Goal: Contribute content: Add original content to the website for others to see

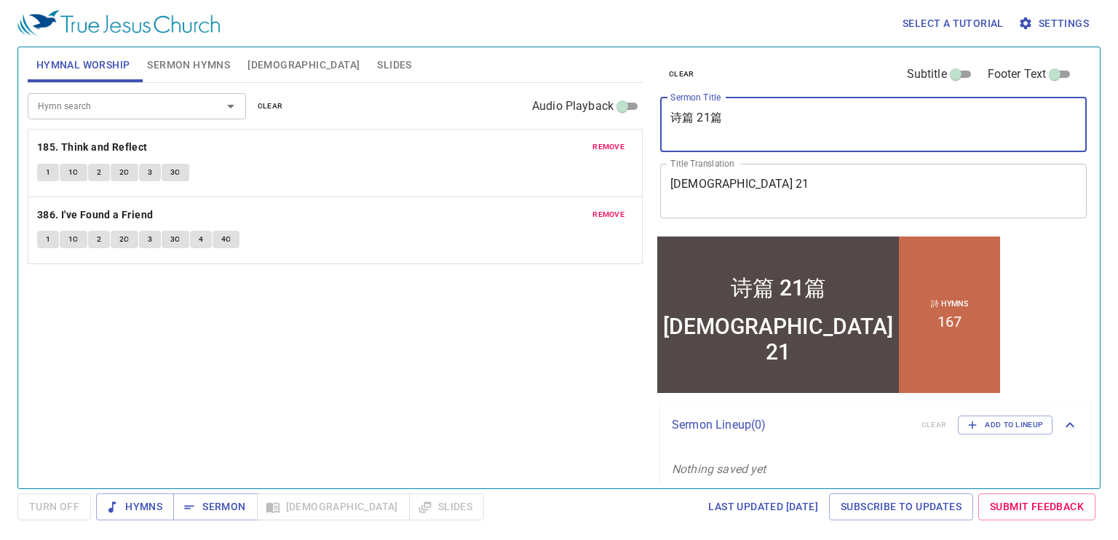
click at [771, 122] on textarea "诗篇 21篇" at bounding box center [873, 125] width 406 height 28
click at [731, 120] on textarea "诗篇 21篇" at bounding box center [873, 125] width 406 height 28
click at [739, 114] on textarea "诗篇 21篇" at bounding box center [873, 125] width 406 height 28
click at [737, 120] on textarea "诗篇 21篇" at bounding box center [873, 125] width 406 height 28
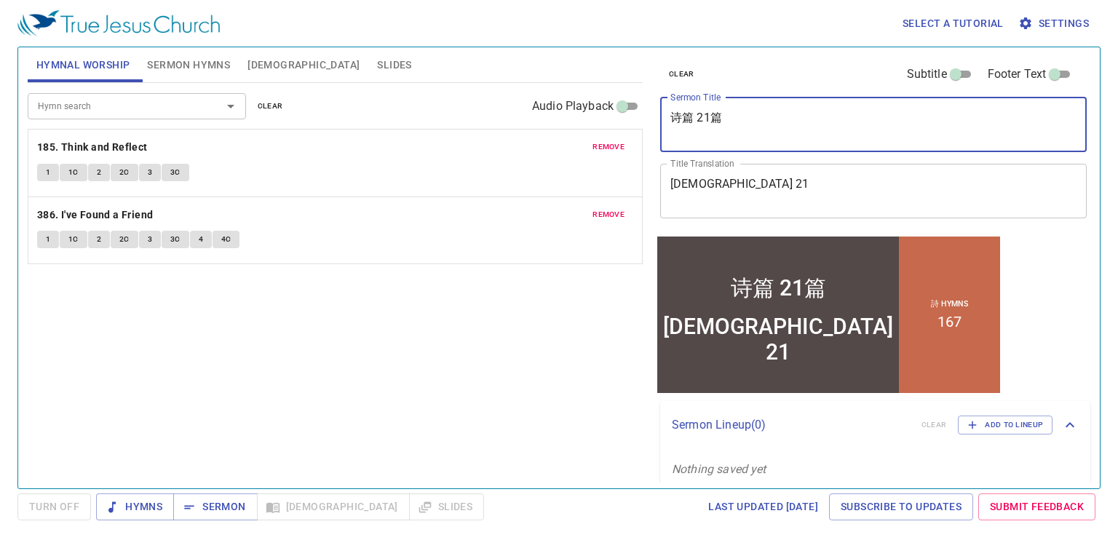
click at [737, 120] on textarea "诗篇 21篇" at bounding box center [873, 125] width 406 height 28
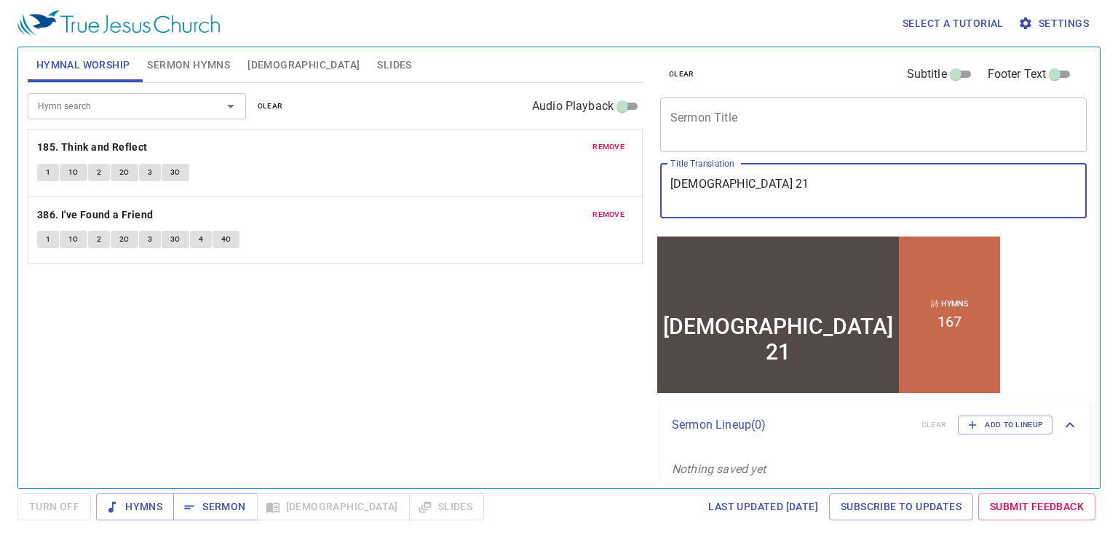
click at [770, 188] on textarea "Psalm 21" at bounding box center [873, 191] width 406 height 28
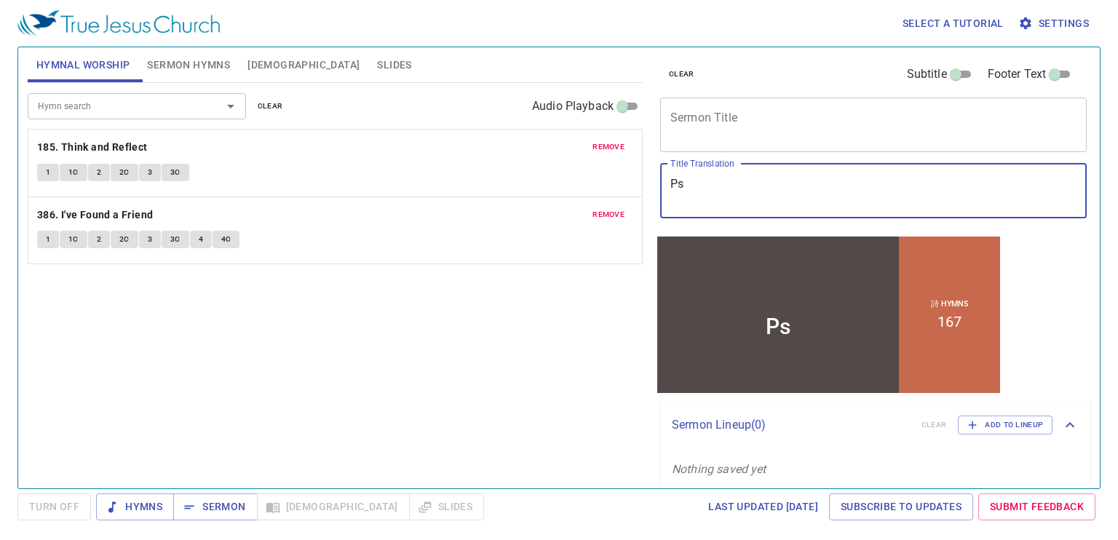
type textarea "P"
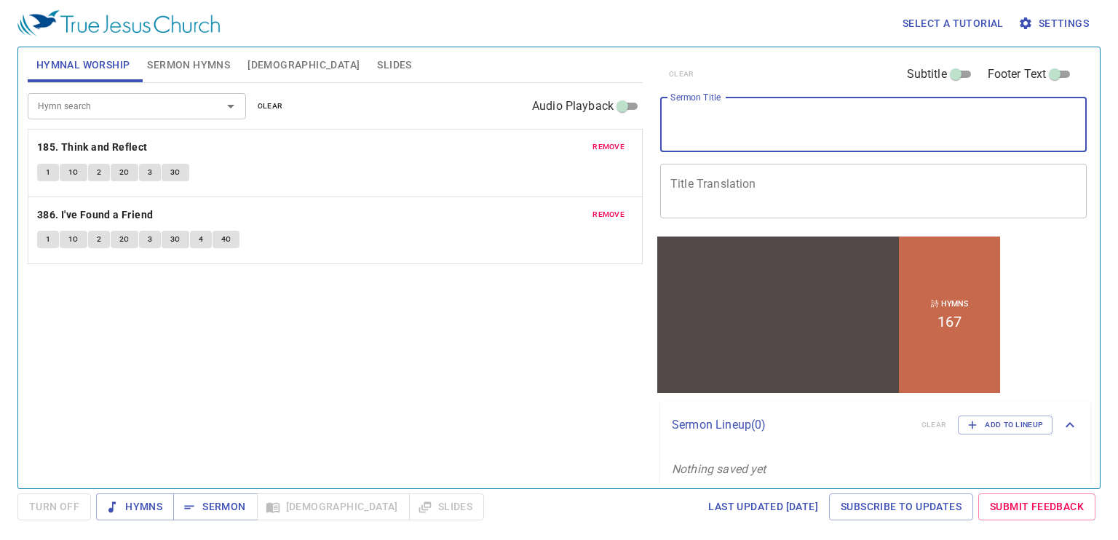
click at [768, 114] on textarea "Sermon Title" at bounding box center [873, 125] width 406 height 28
type textarea "r"
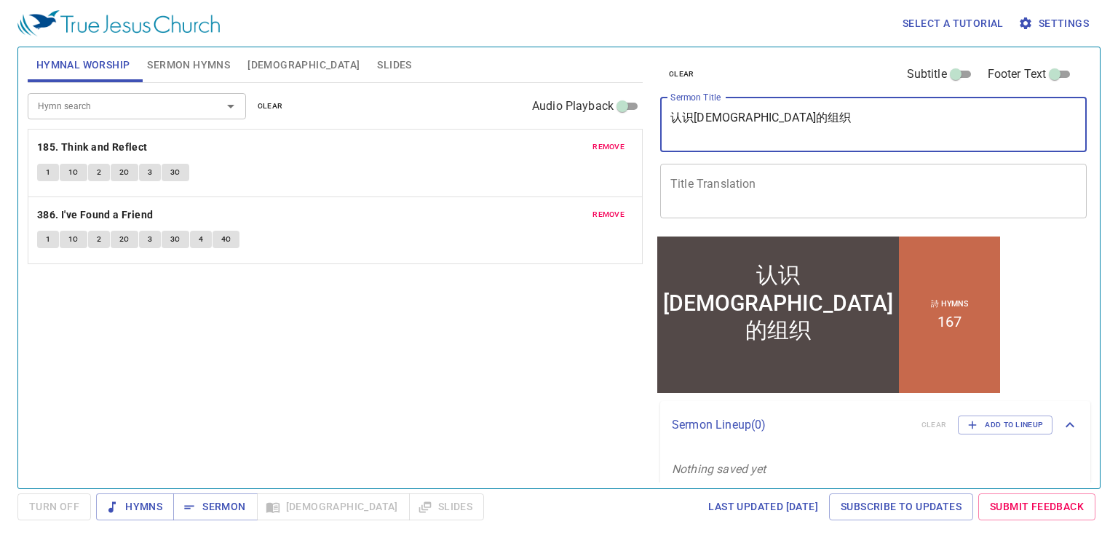
type textarea "认识[DEMOGRAPHIC_DATA]的组织"
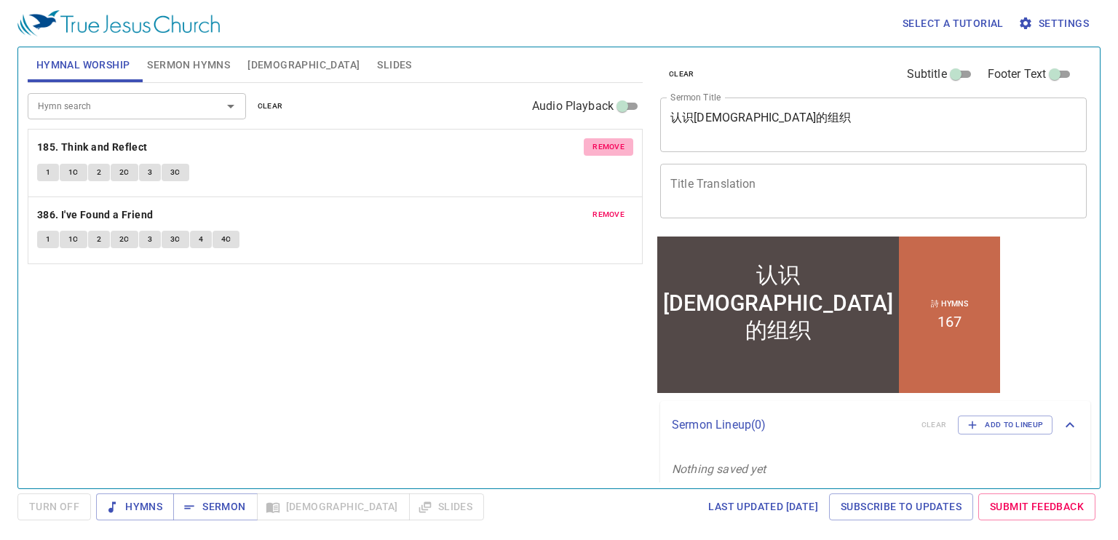
click at [608, 149] on span "remove" at bounding box center [608, 146] width 32 height 13
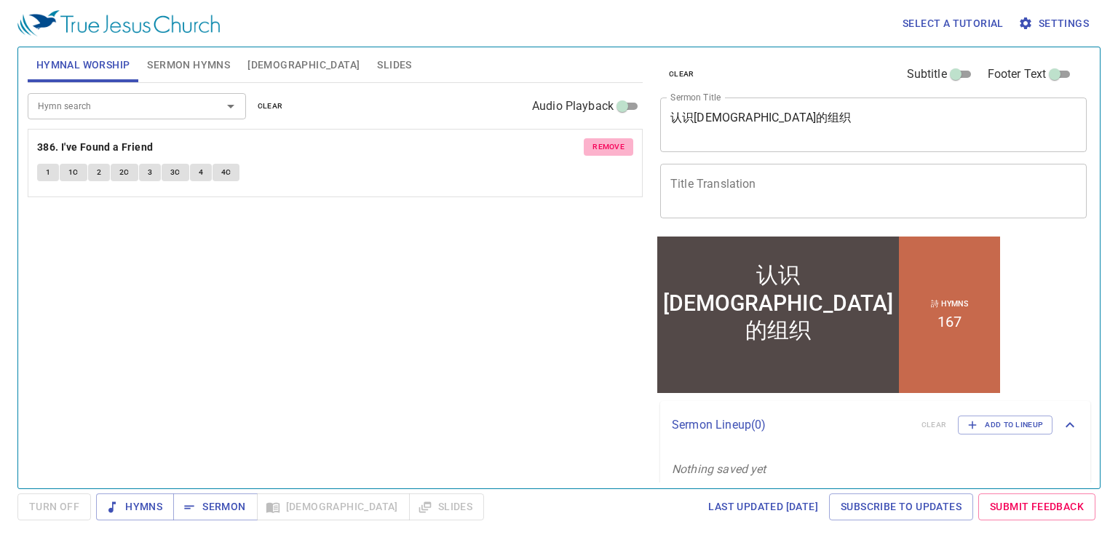
click at [608, 149] on span "remove" at bounding box center [608, 146] width 32 height 13
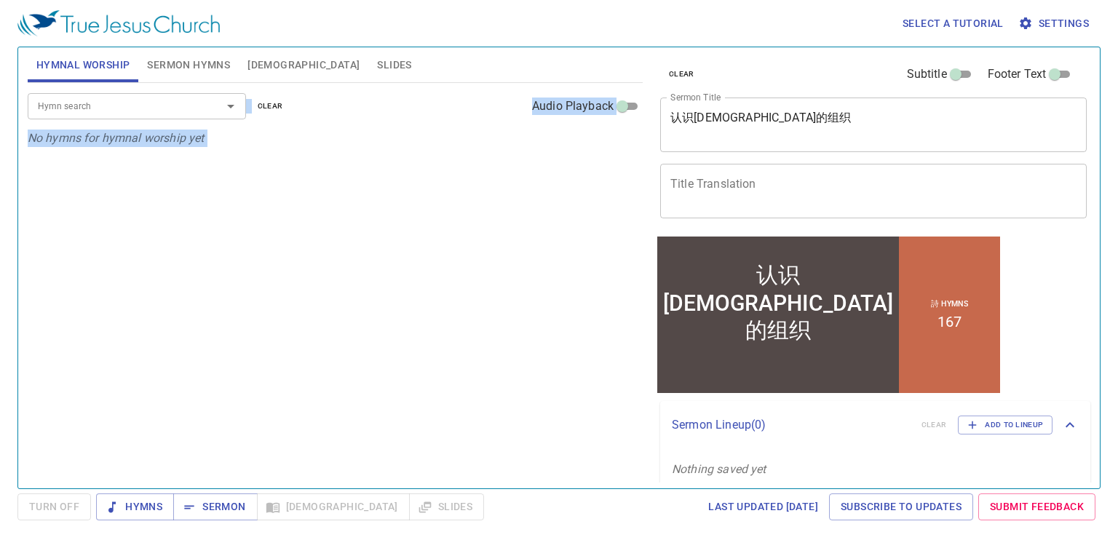
drag, startPoint x: 608, startPoint y: 149, endPoint x: 148, endPoint y: 100, distance: 461.9
click at [148, 100] on div "Hymn search Hymn search clear Audio Playback No hymns for hymnal worship yet" at bounding box center [335, 279] width 615 height 393
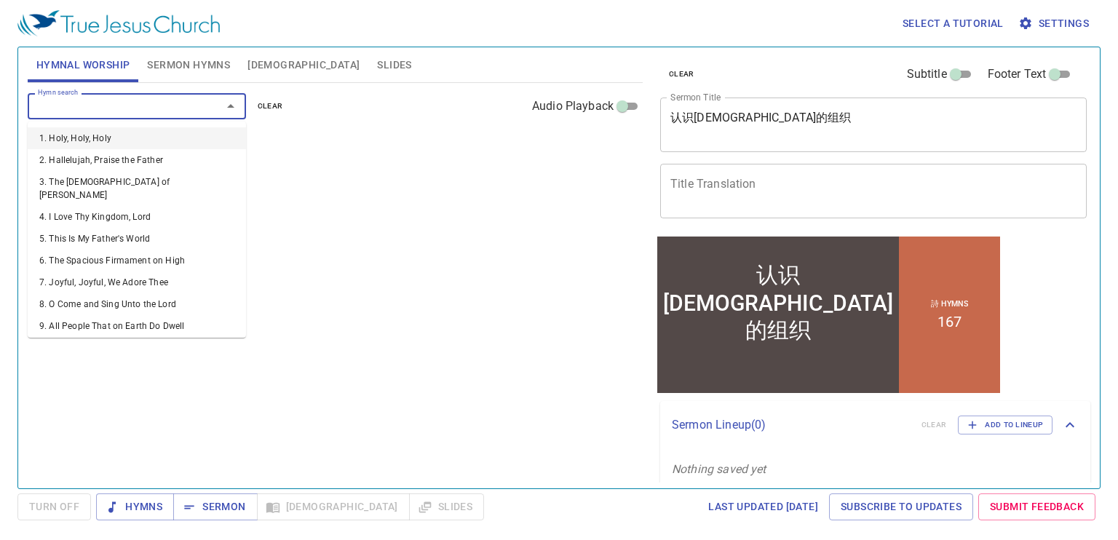
click at [148, 100] on input "Hymn search" at bounding box center [115, 106] width 167 height 17
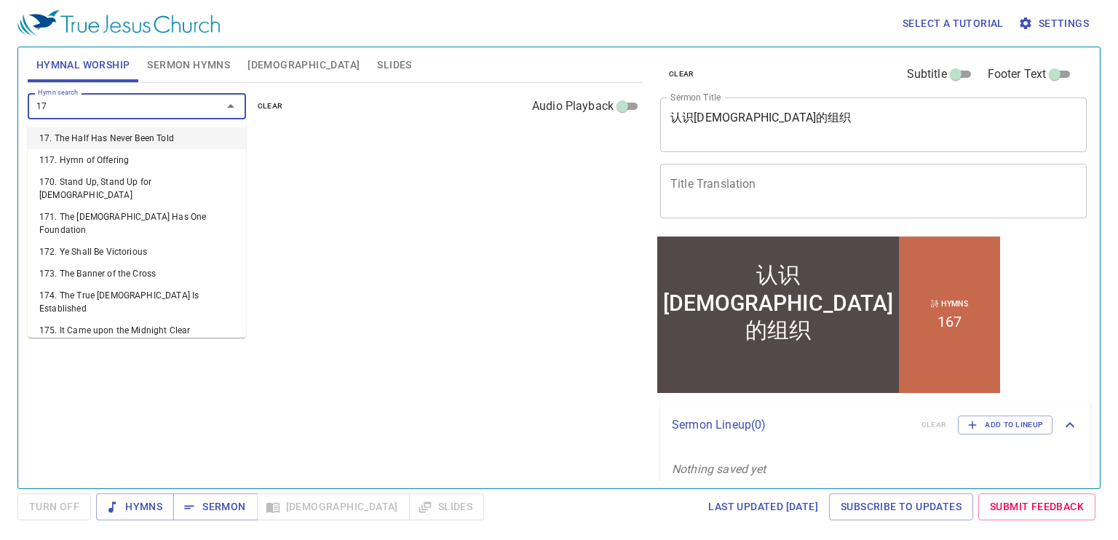
type input "171"
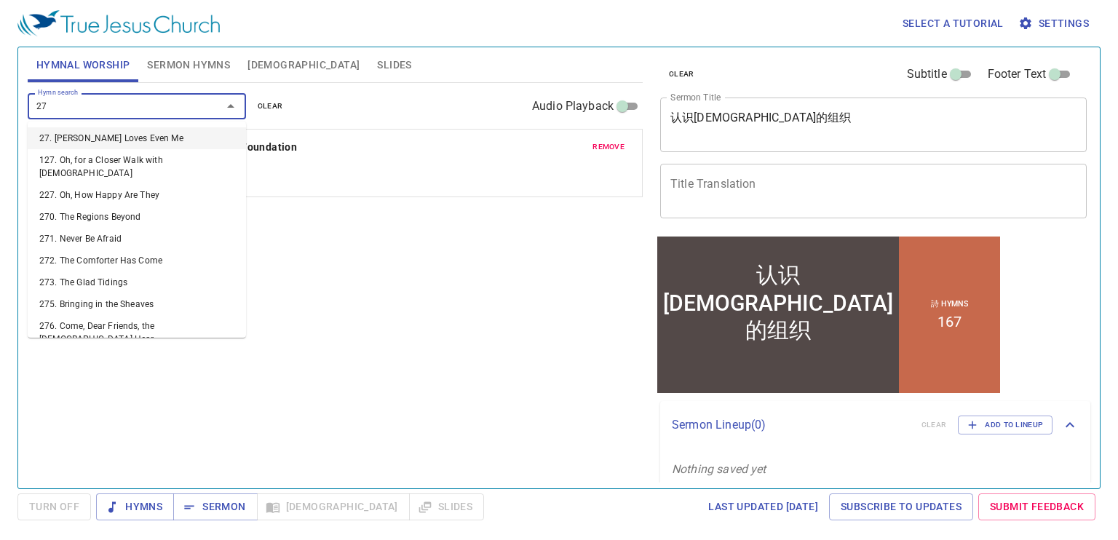
type input "274"
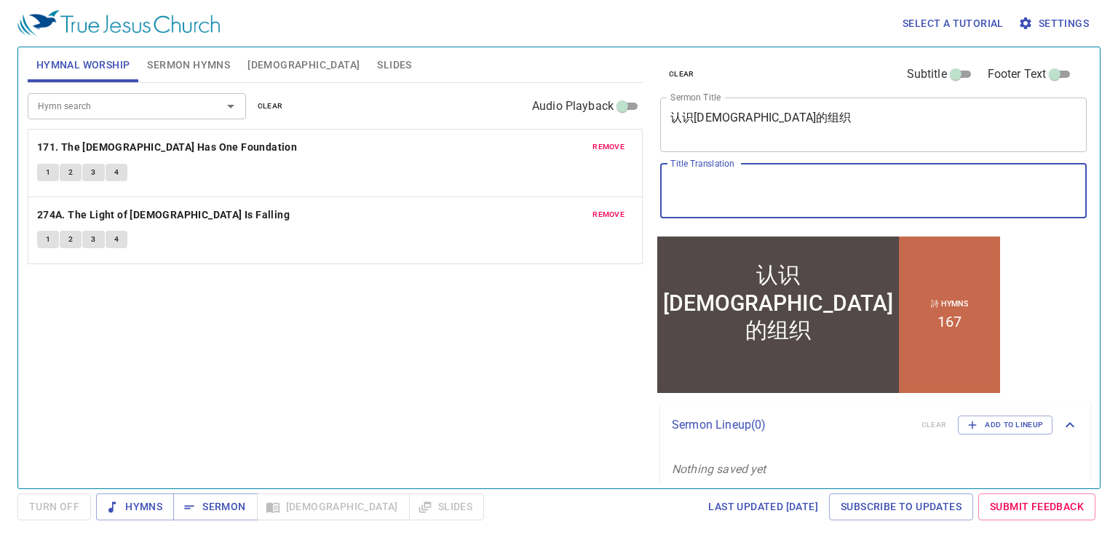
click at [749, 180] on textarea "Title Translation" at bounding box center [873, 191] width 406 height 28
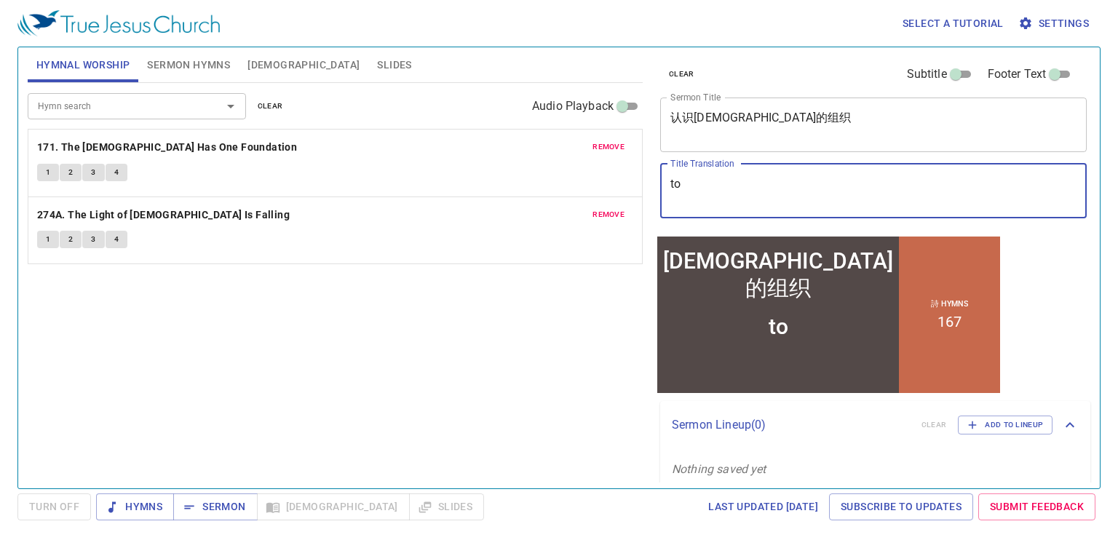
type textarea "t"
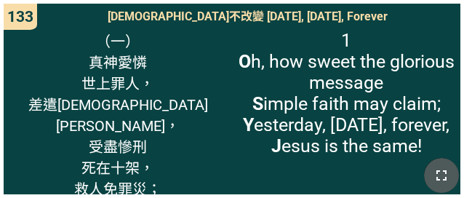
click at [448, 175] on icon "button" at bounding box center [441, 175] width 17 height 17
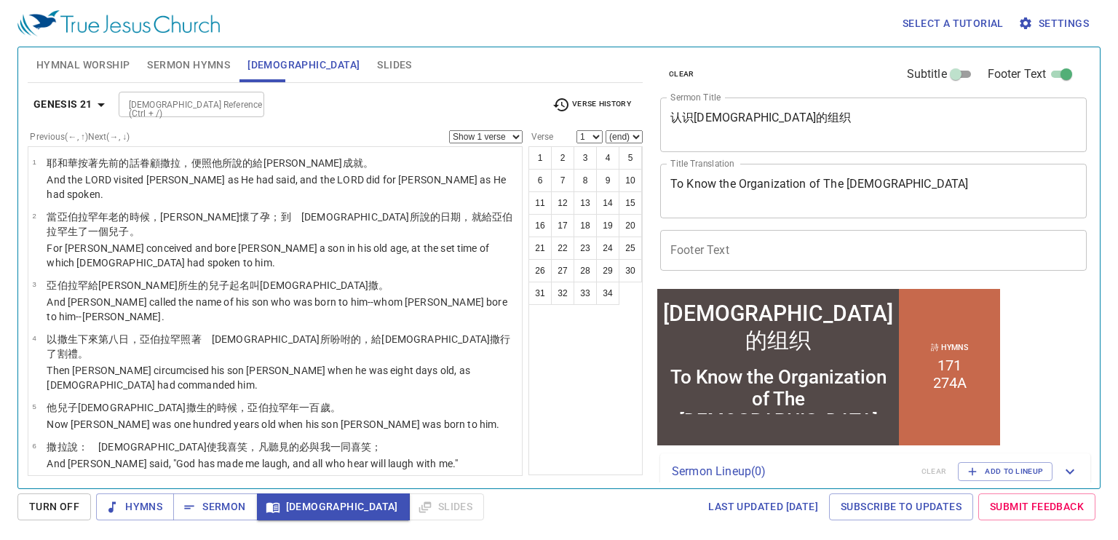
scroll to position [3, 0]
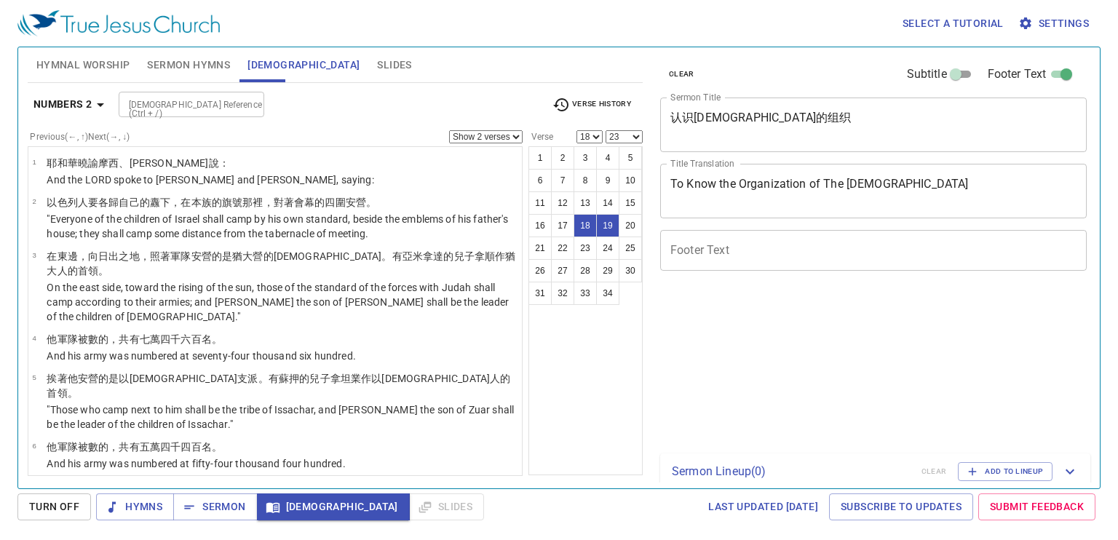
select select "2"
select select "18"
select select "23"
select select "17"
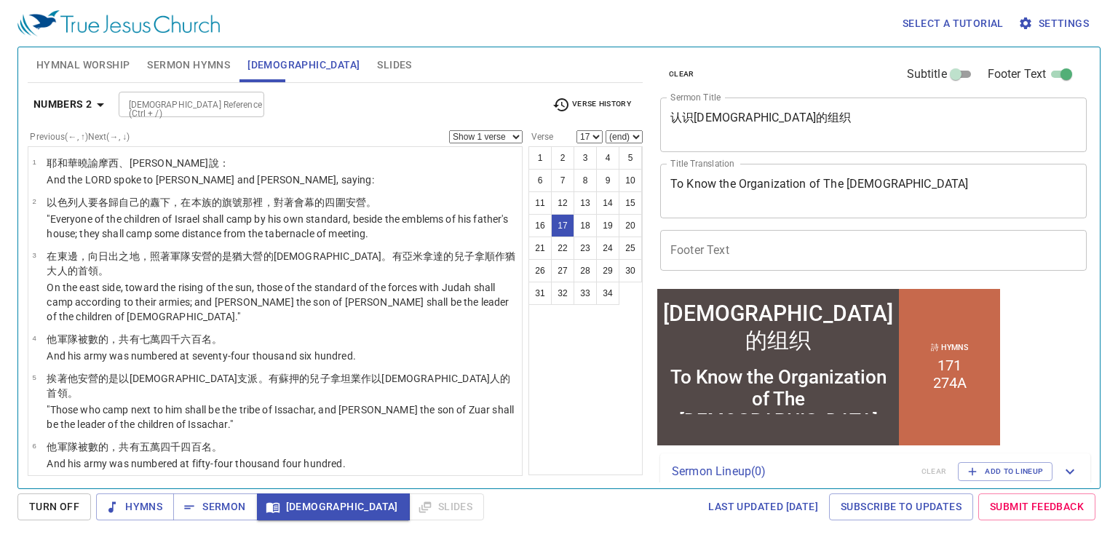
scroll to position [3, 0]
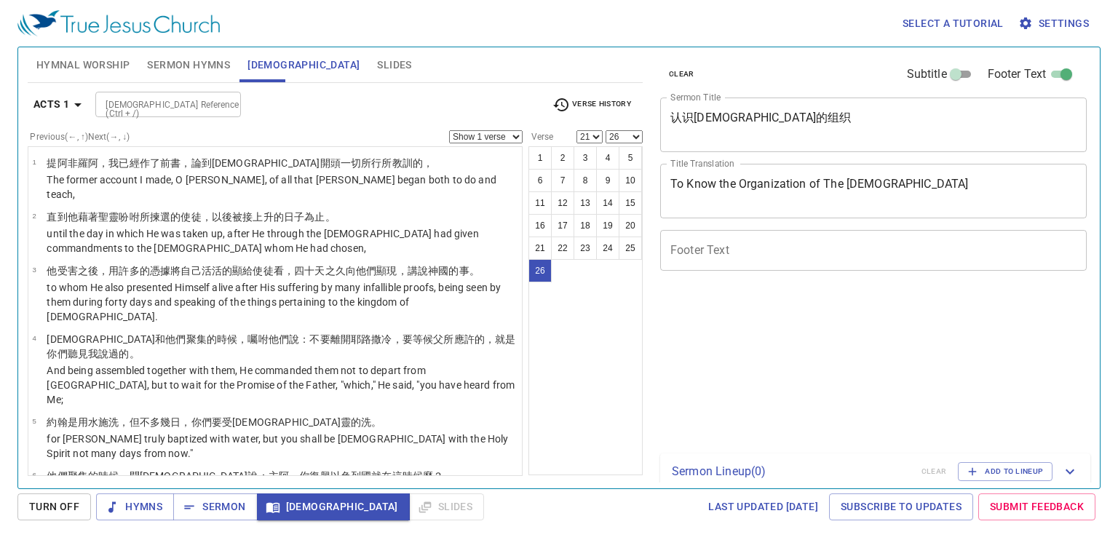
select select "21"
select select "26"
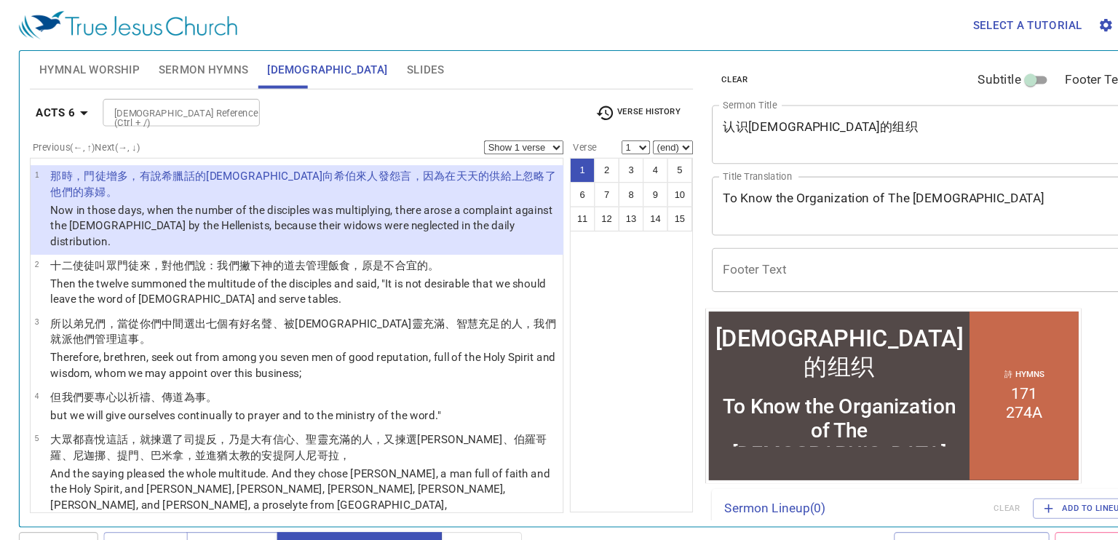
select select "6"
click at [606, 130] on select "(end) 2 3 4 5 6 7 8 9 10 11 12 13 14 15" at bounding box center [624, 136] width 37 height 13
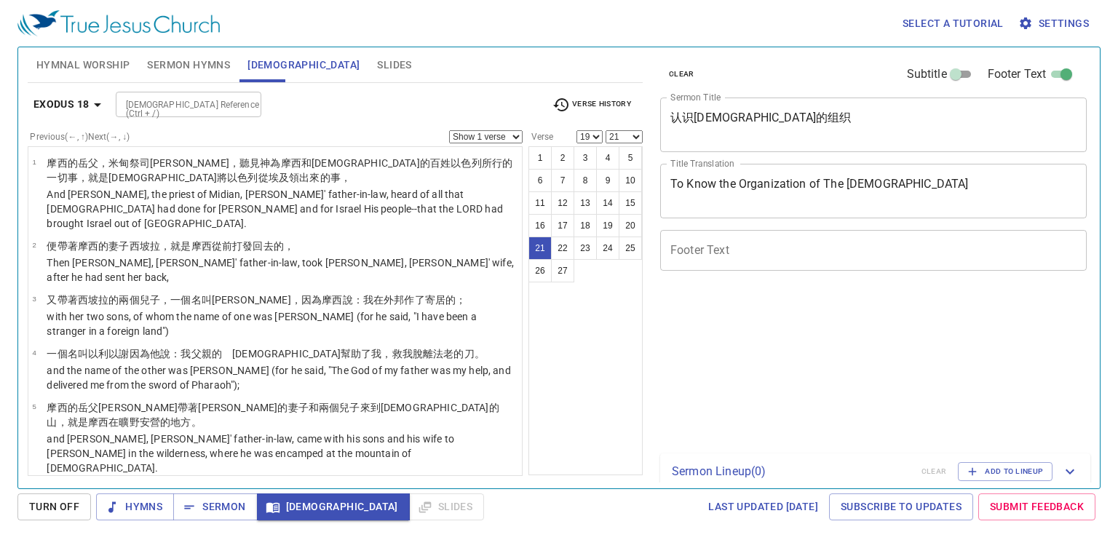
select select "19"
select select "21"
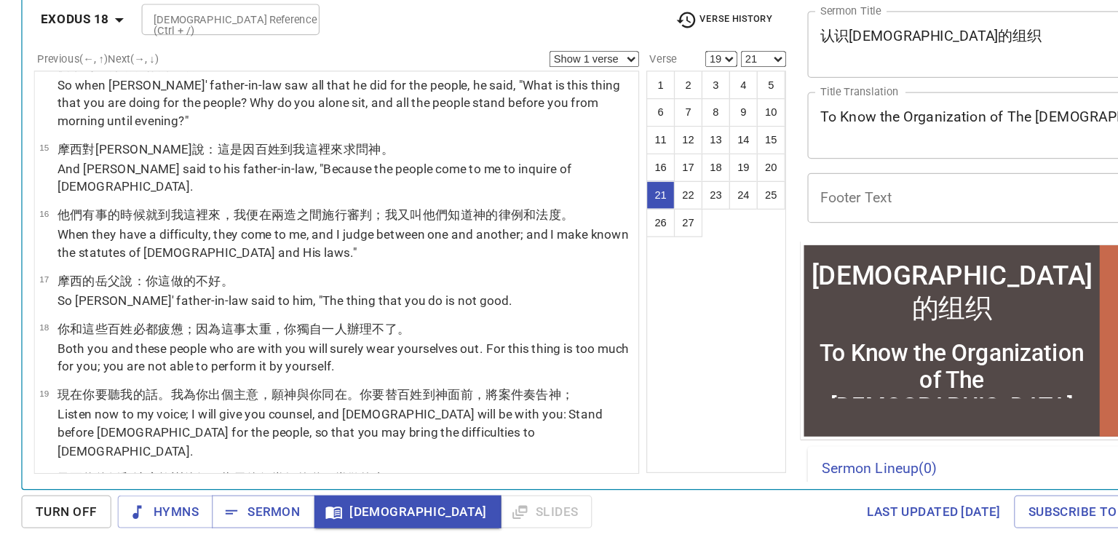
scroll to position [3, 0]
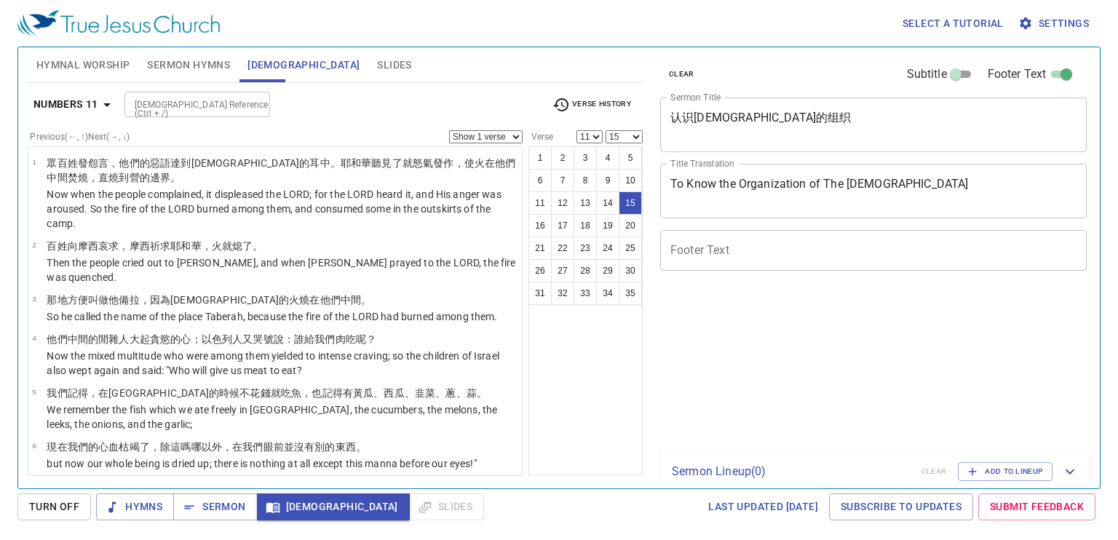
select select "11"
select select "15"
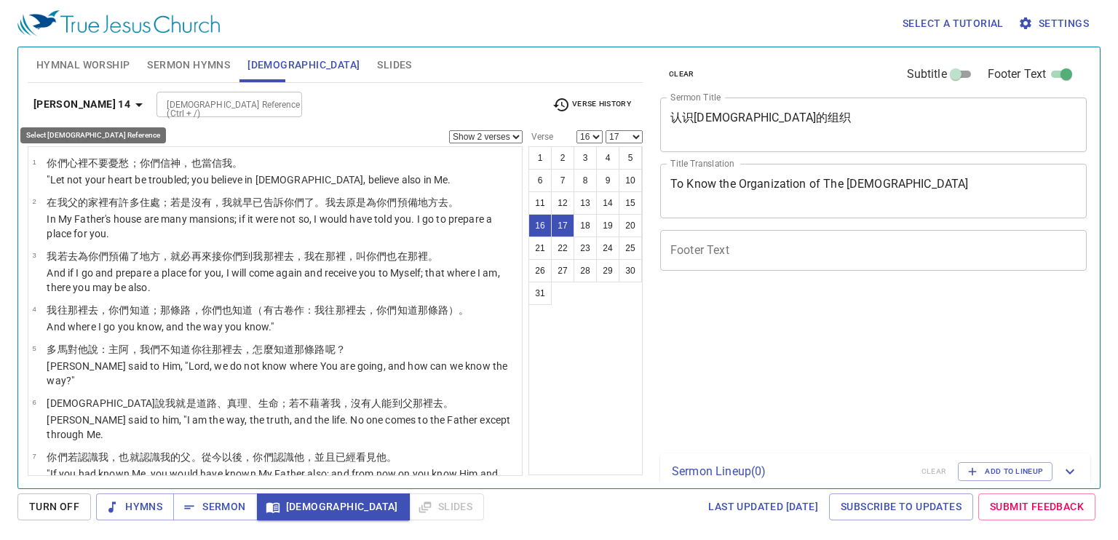
select select "2"
select select "16"
select select "17"
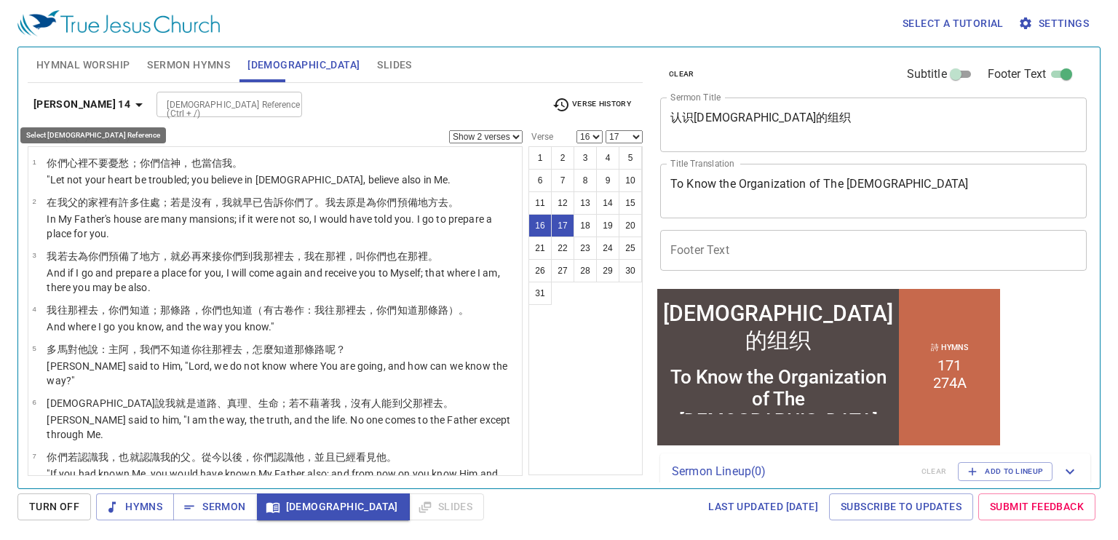
click at [161, 106] on input "[DEMOGRAPHIC_DATA] Reference (Ctrl + /)" at bounding box center [217, 104] width 113 height 17
click at [186, 103] on input "[DEMOGRAPHIC_DATA] Reference (Ctrl + /)" at bounding box center [217, 104] width 113 height 17
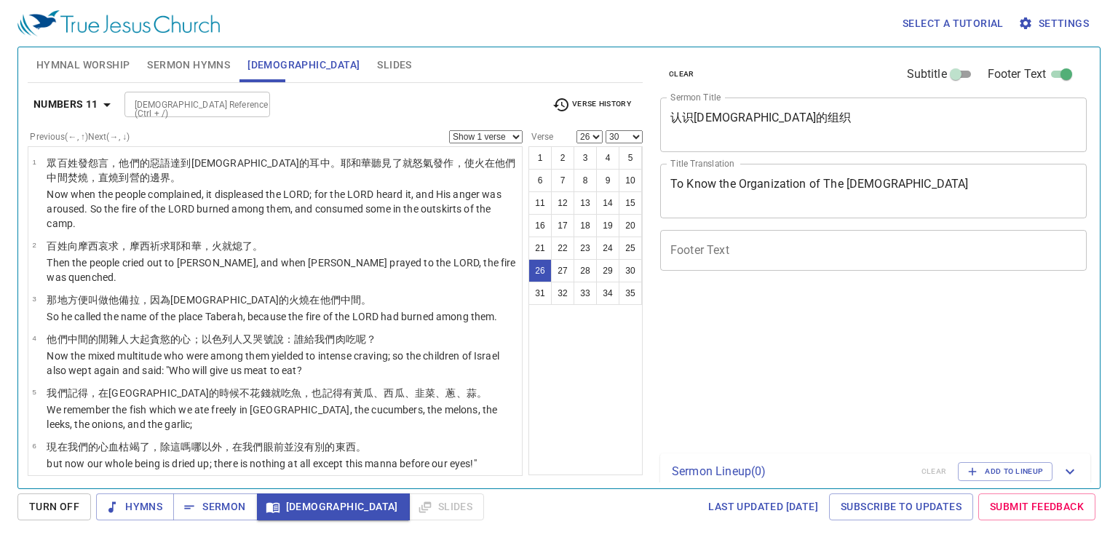
select select "26"
select select "30"
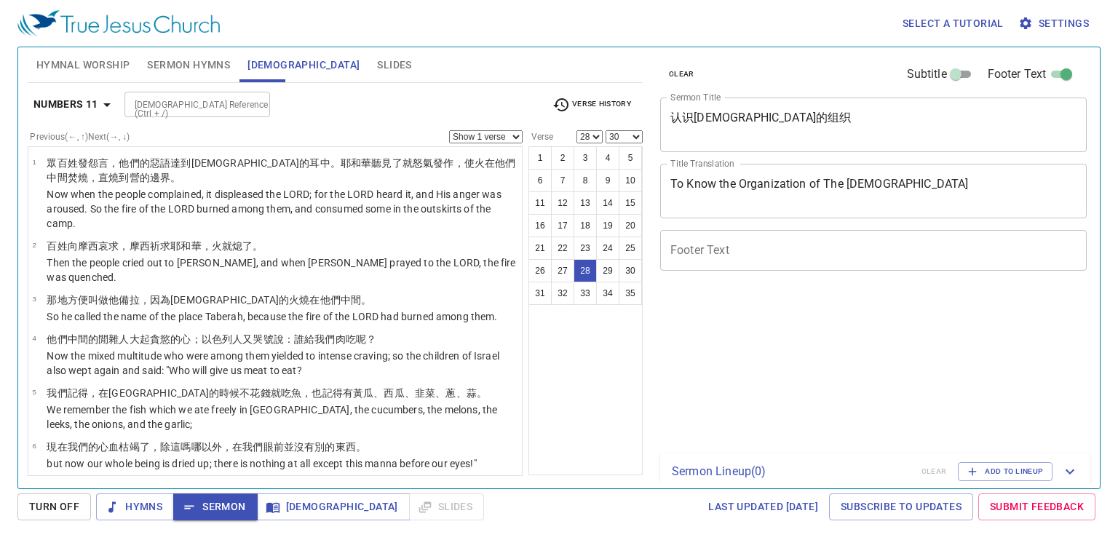
select select "28"
select select "30"
select select "28"
select select "30"
select select "28"
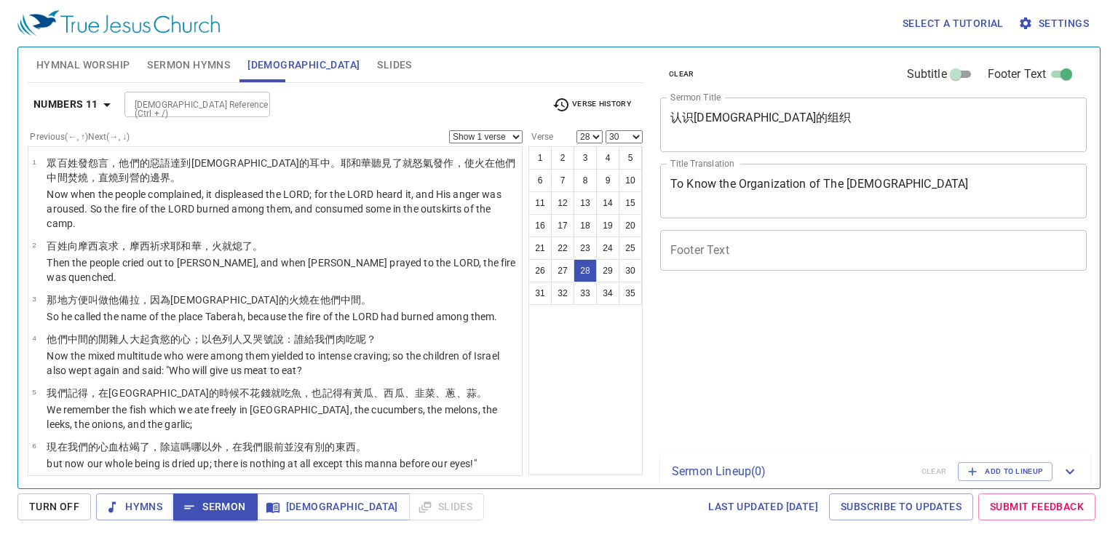
select select "30"
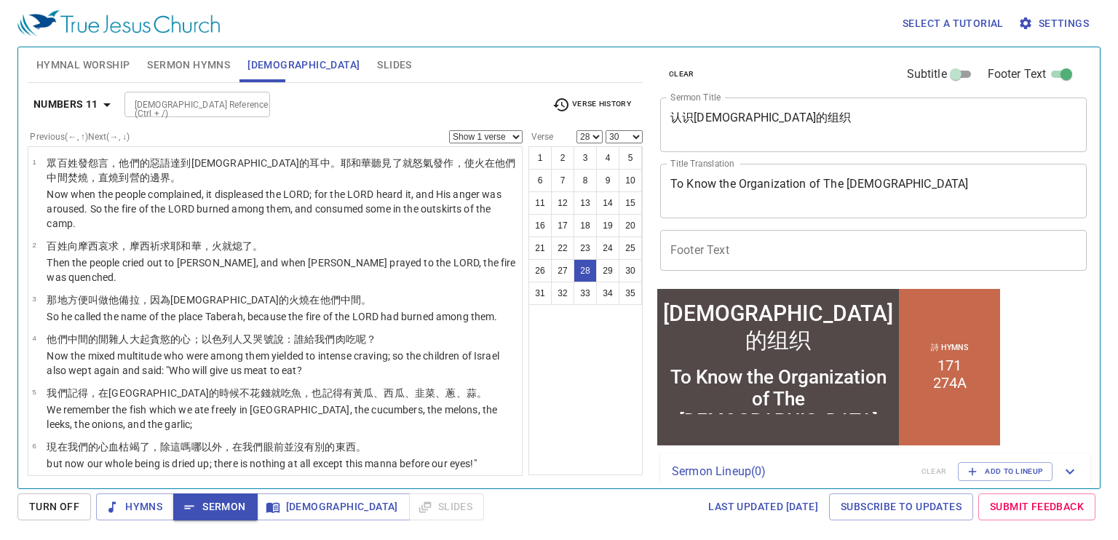
scroll to position [3, 0]
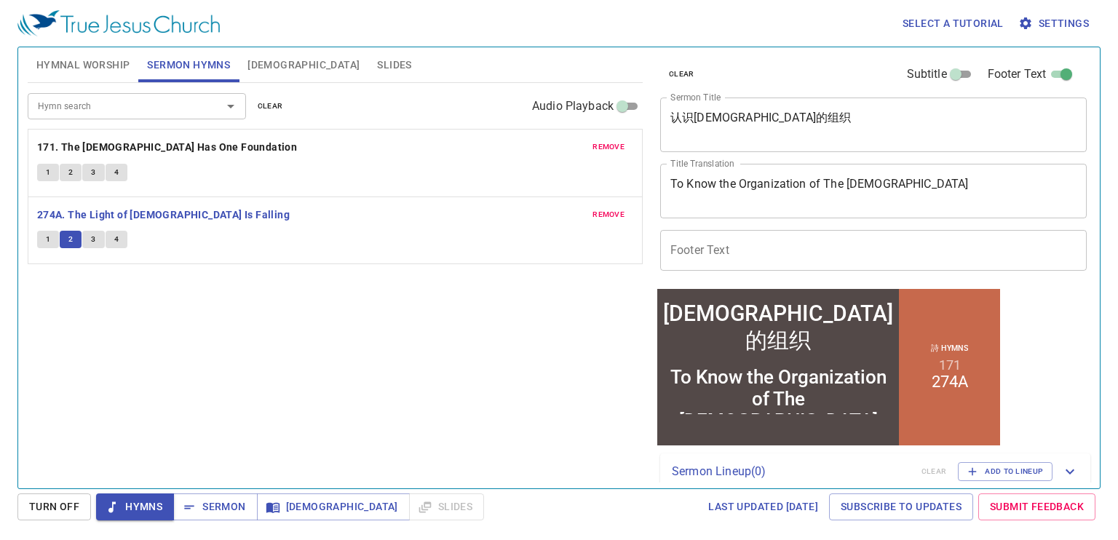
scroll to position [3, 0]
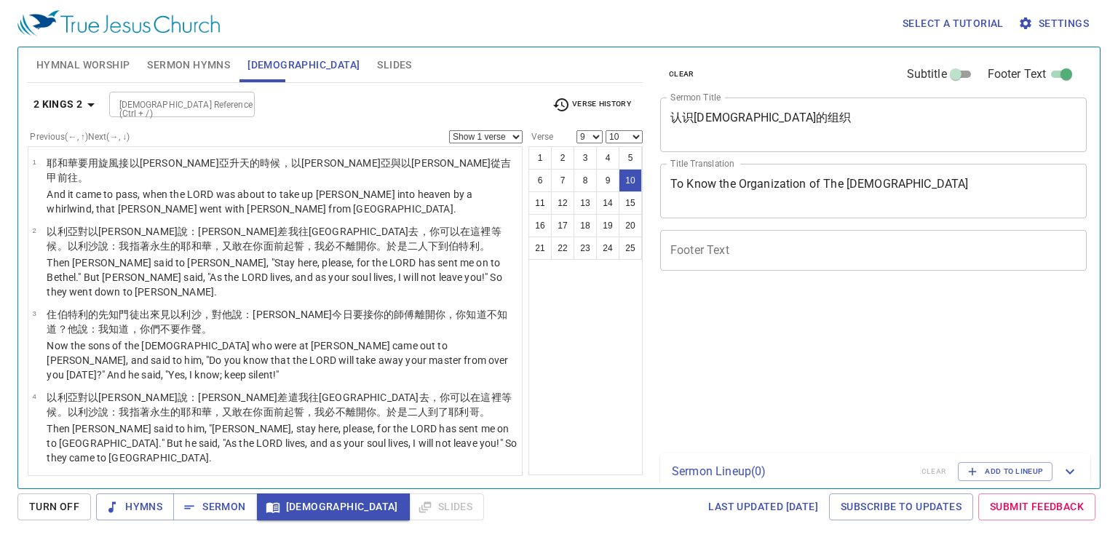
select select "9"
select select "10"
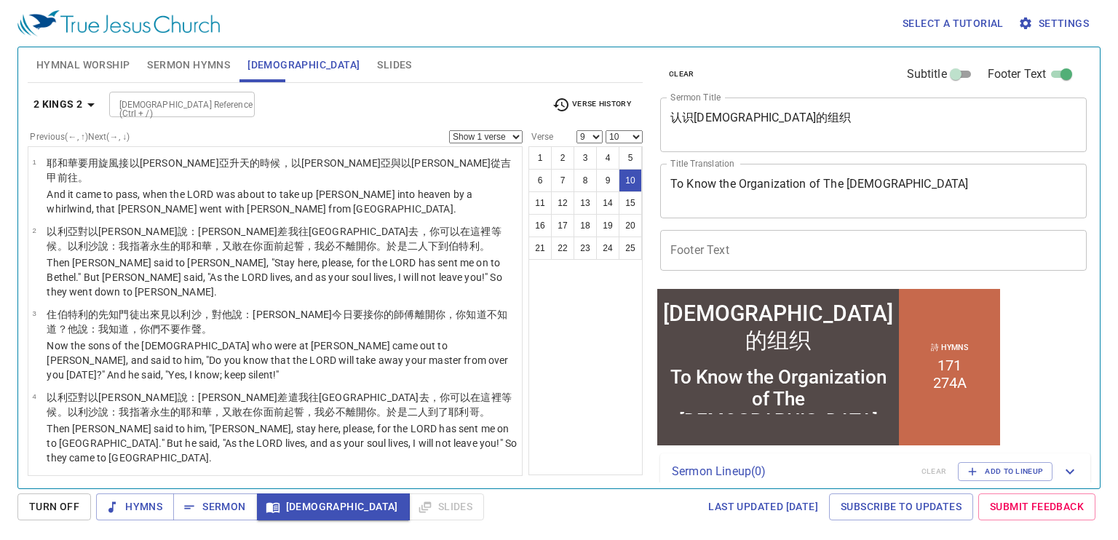
scroll to position [3, 0]
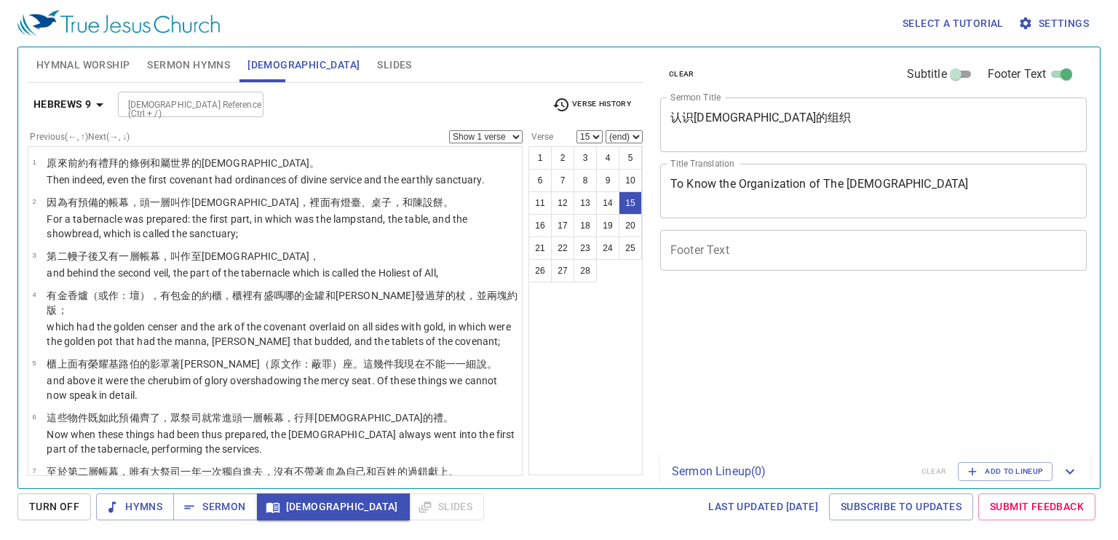
select select "15"
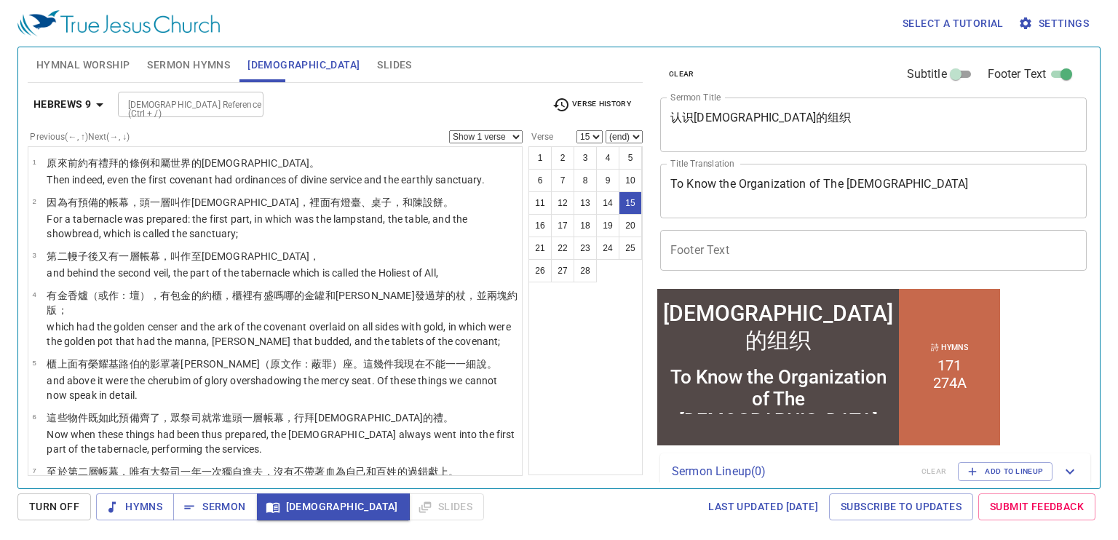
scroll to position [3, 0]
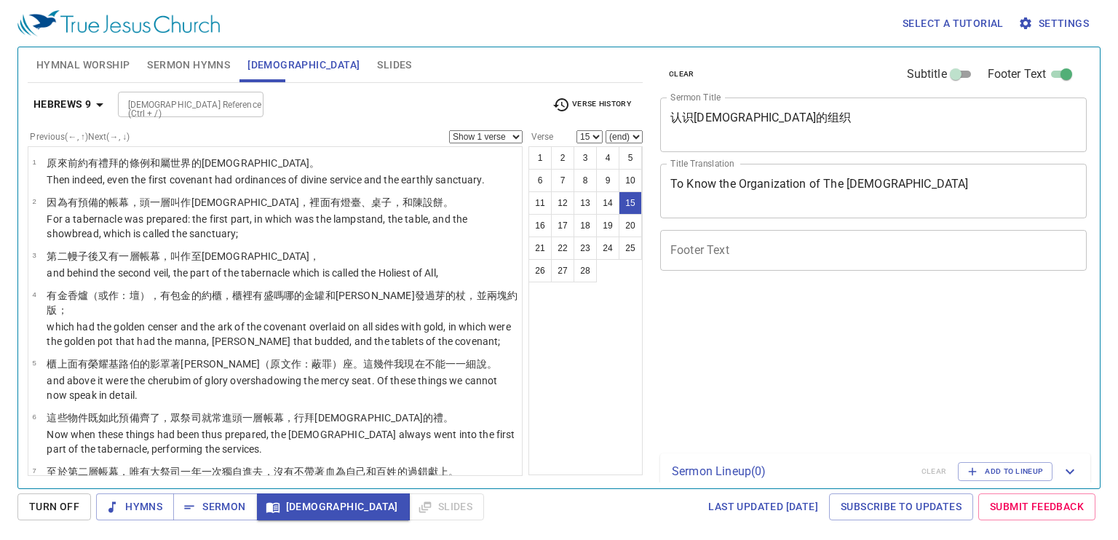
select select "15"
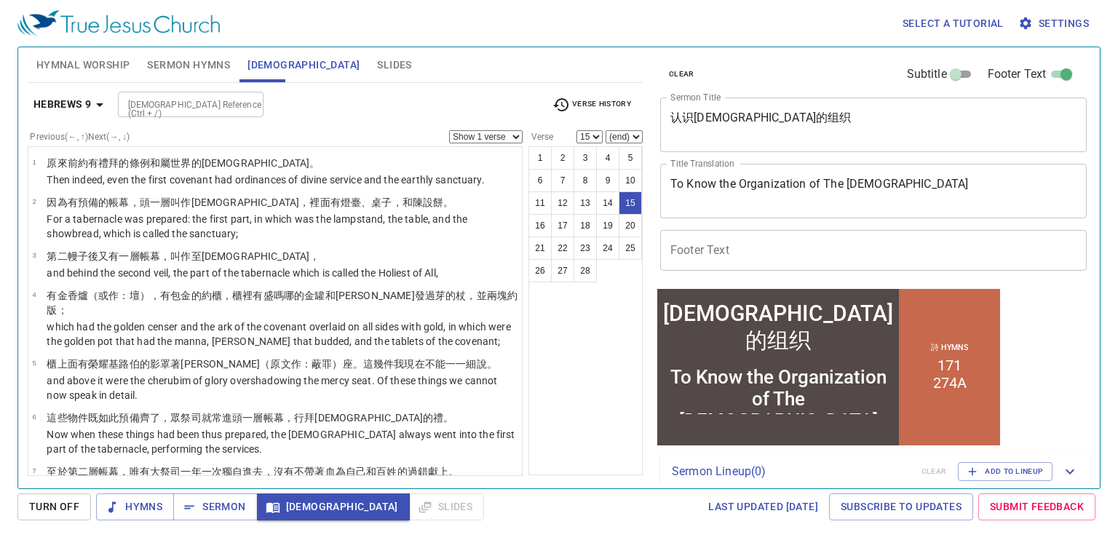
scroll to position [3, 0]
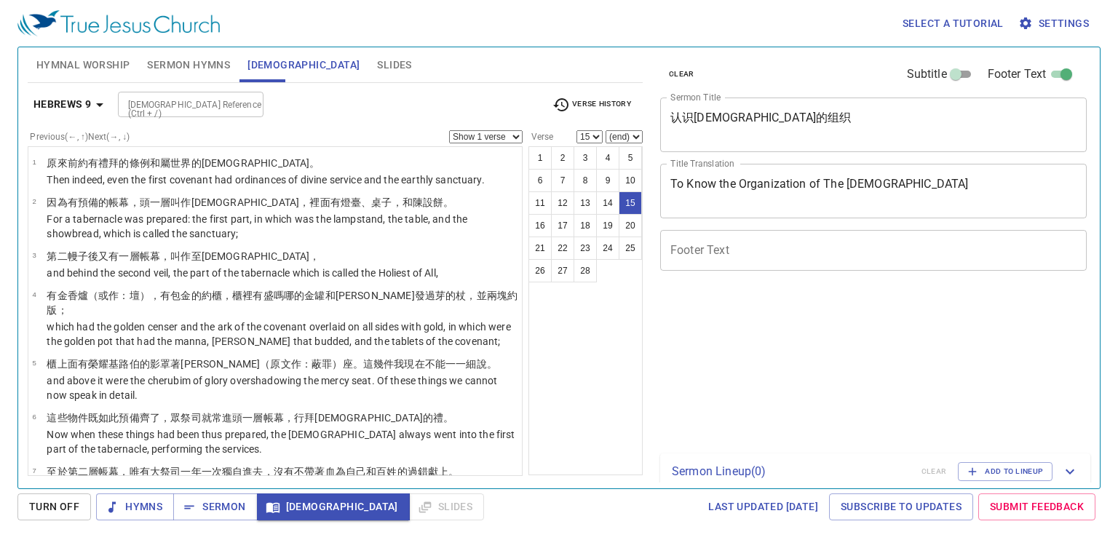
select select "15"
